Goal: Navigation & Orientation: Find specific page/section

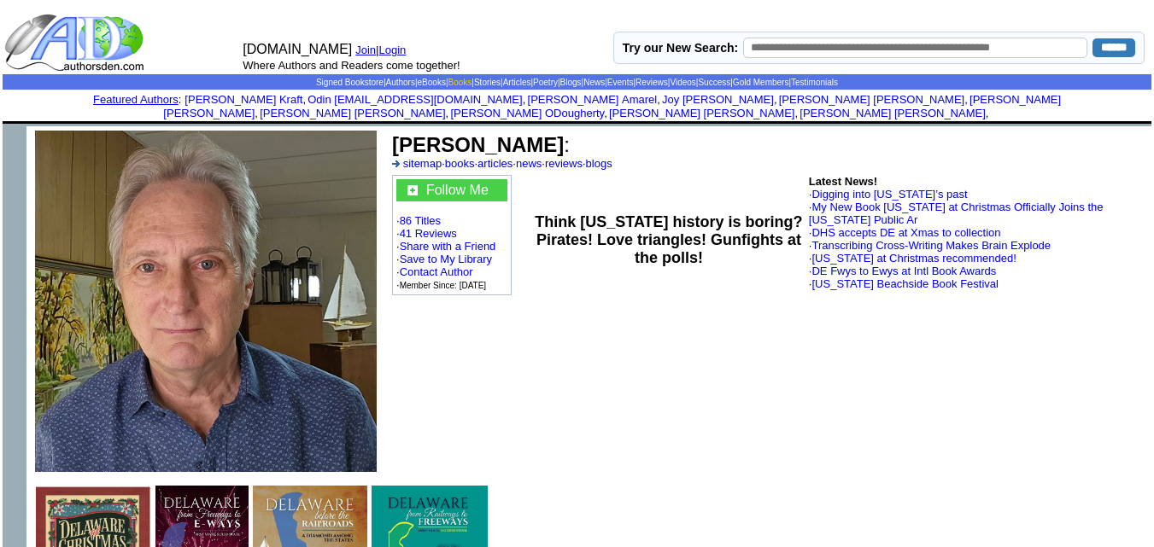
click at [448, 81] on link "Books" at bounding box center [460, 82] width 24 height 9
